Goal: Find specific page/section: Find specific page/section

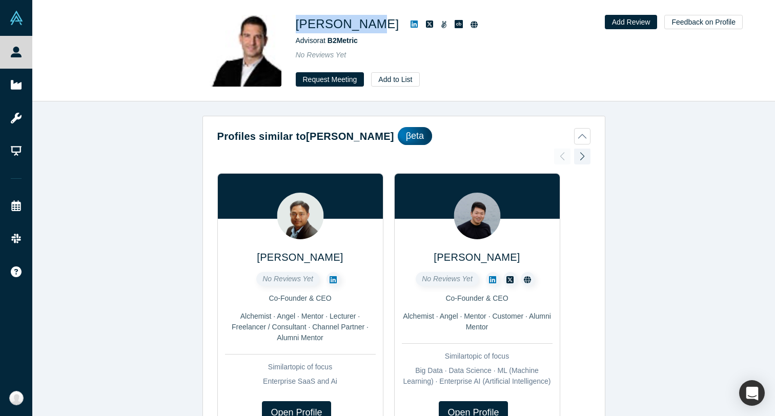
drag, startPoint x: 295, startPoint y: 24, endPoint x: 366, endPoint y: 24, distance: 71.2
click at [366, 24] on h1 "[PERSON_NAME]" at bounding box center [347, 24] width 103 height 18
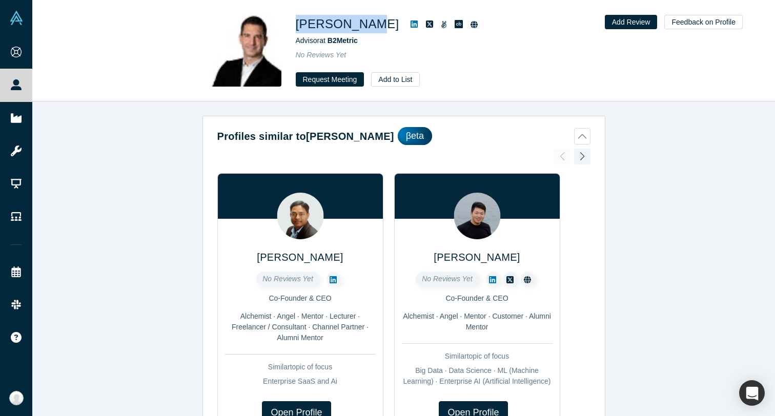
copy h1 "[PERSON_NAME]"
